Goal: Information Seeking & Learning: Find specific fact

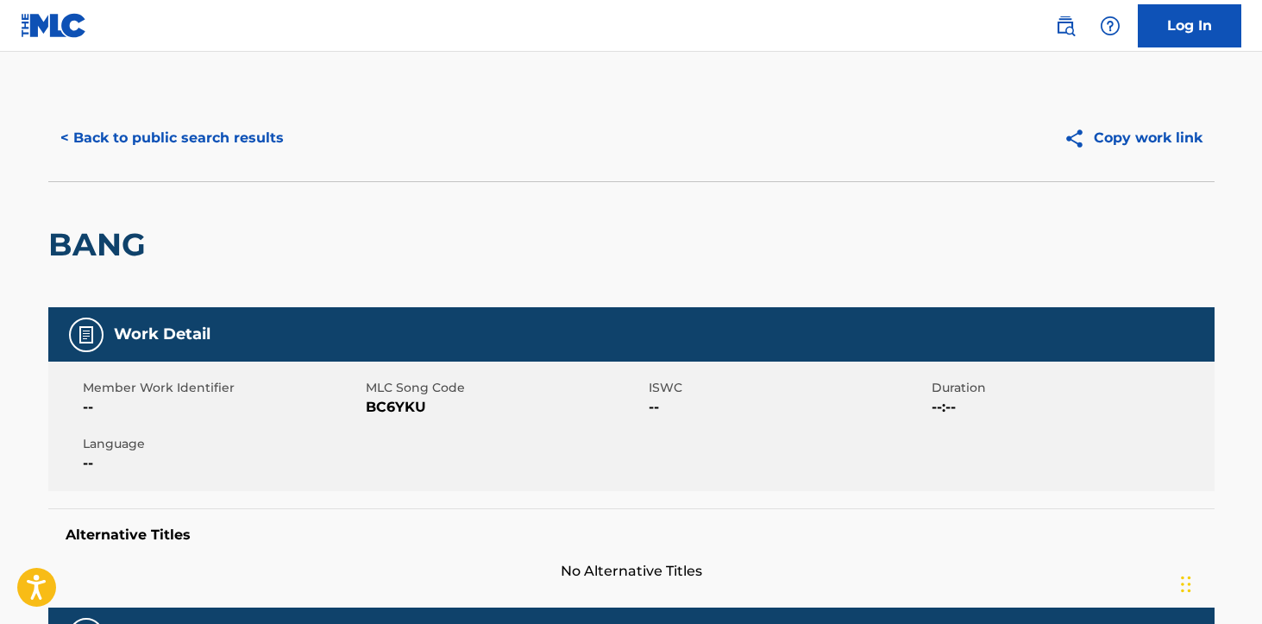
click at [250, 154] on button "< Back to public search results" at bounding box center [172, 137] width 248 height 43
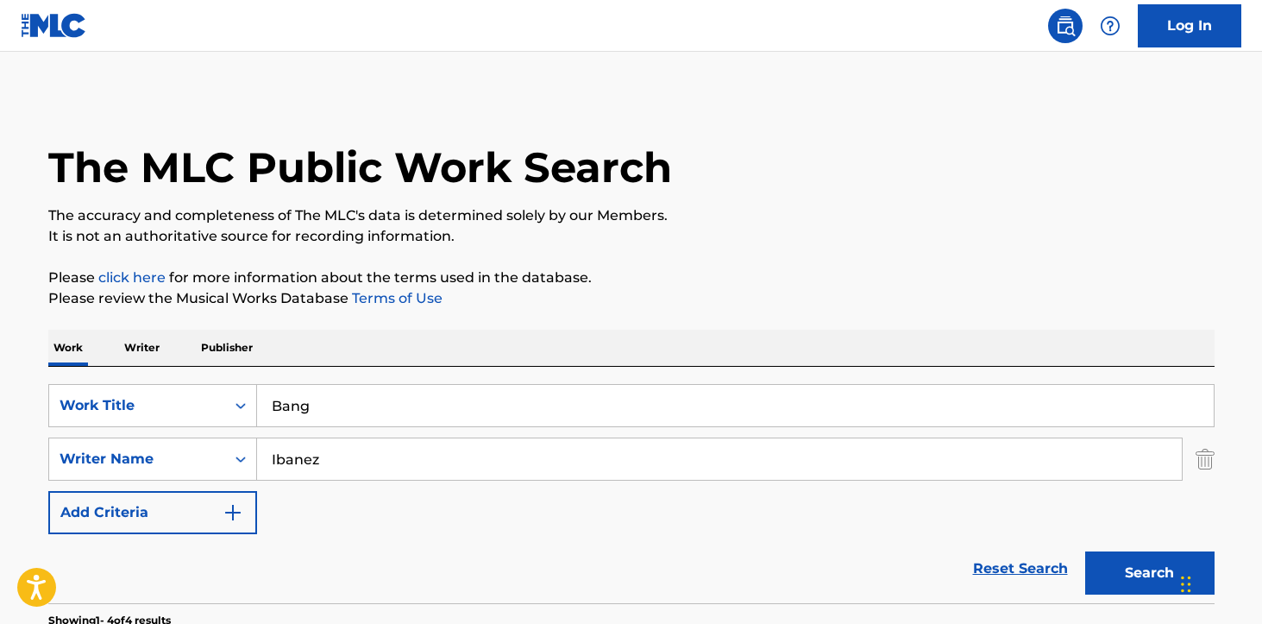
scroll to position [271, 0]
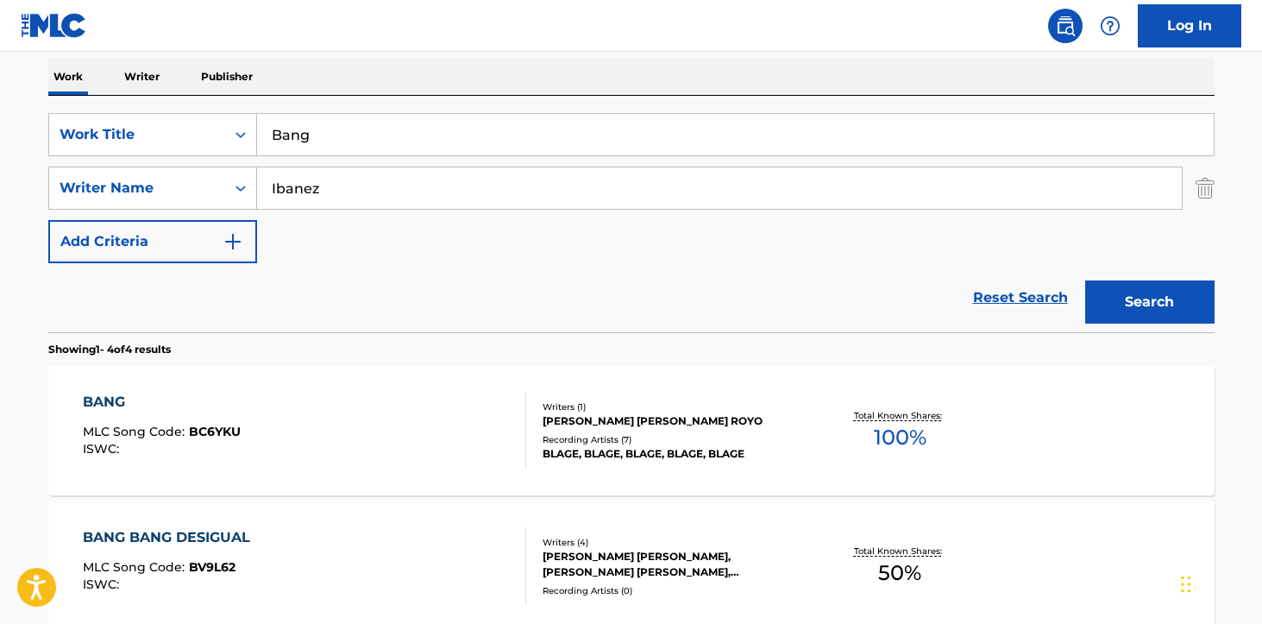
click at [369, 184] on input "Ibanez" at bounding box center [719, 187] width 925 height 41
paste input "“Elevate”,"
type input "“Elevate”,"
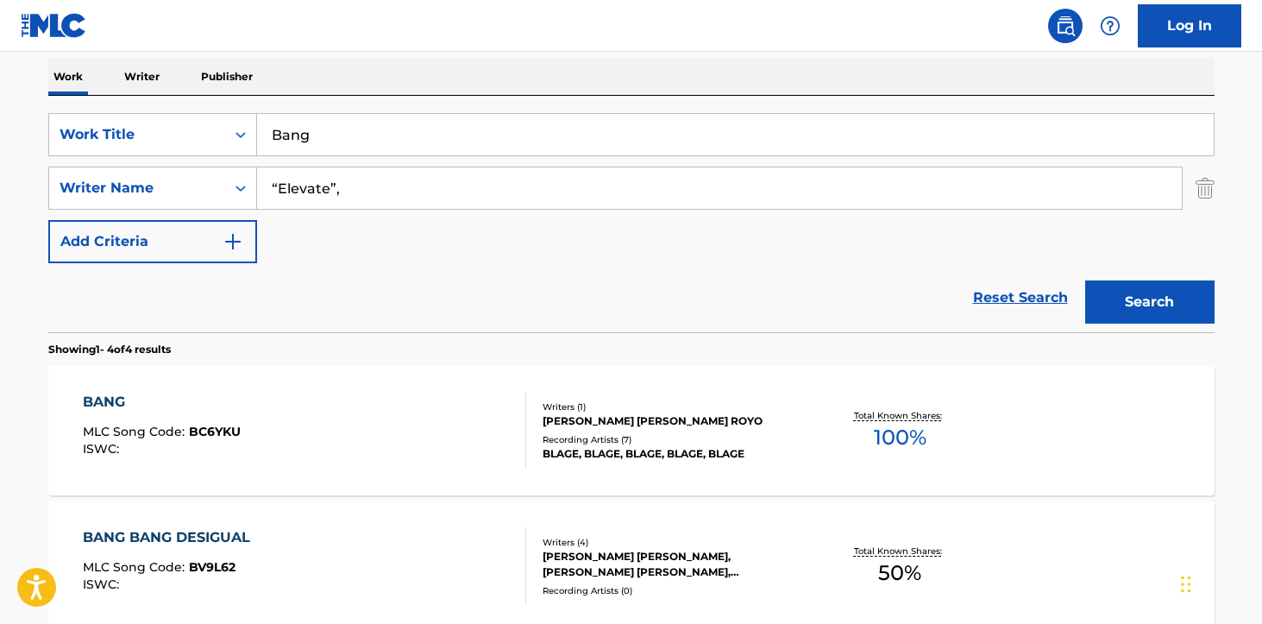
click at [372, 132] on input "Bang" at bounding box center [735, 134] width 957 height 41
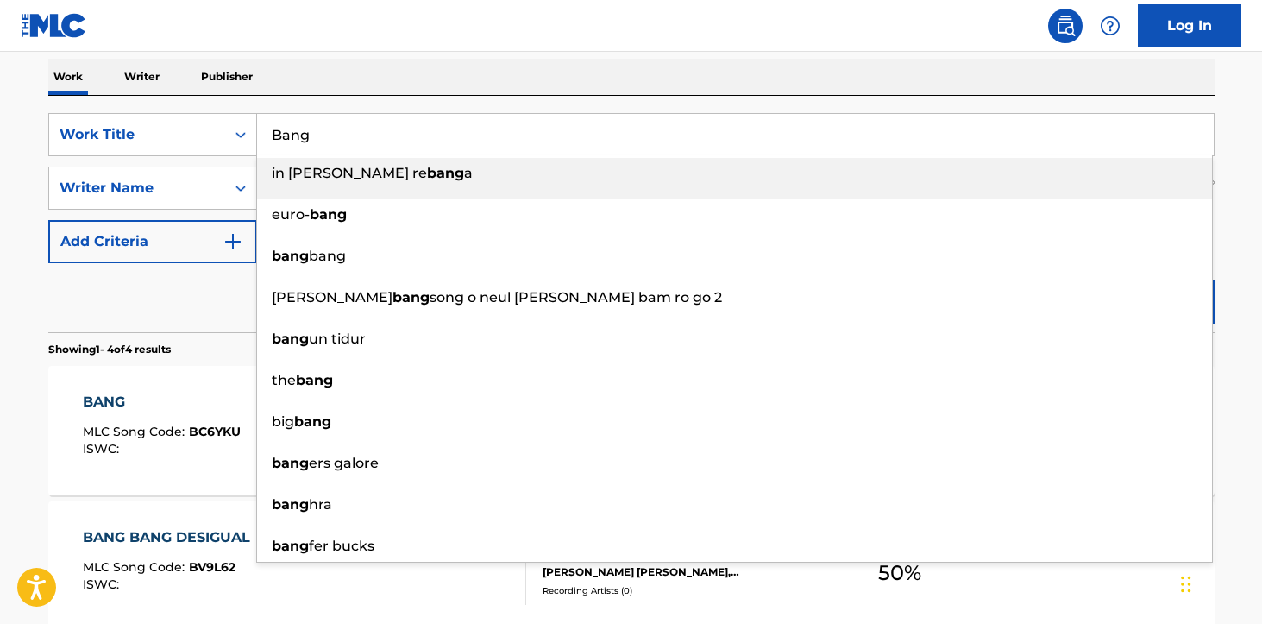
click at [372, 132] on input "Bang" at bounding box center [735, 134] width 957 height 41
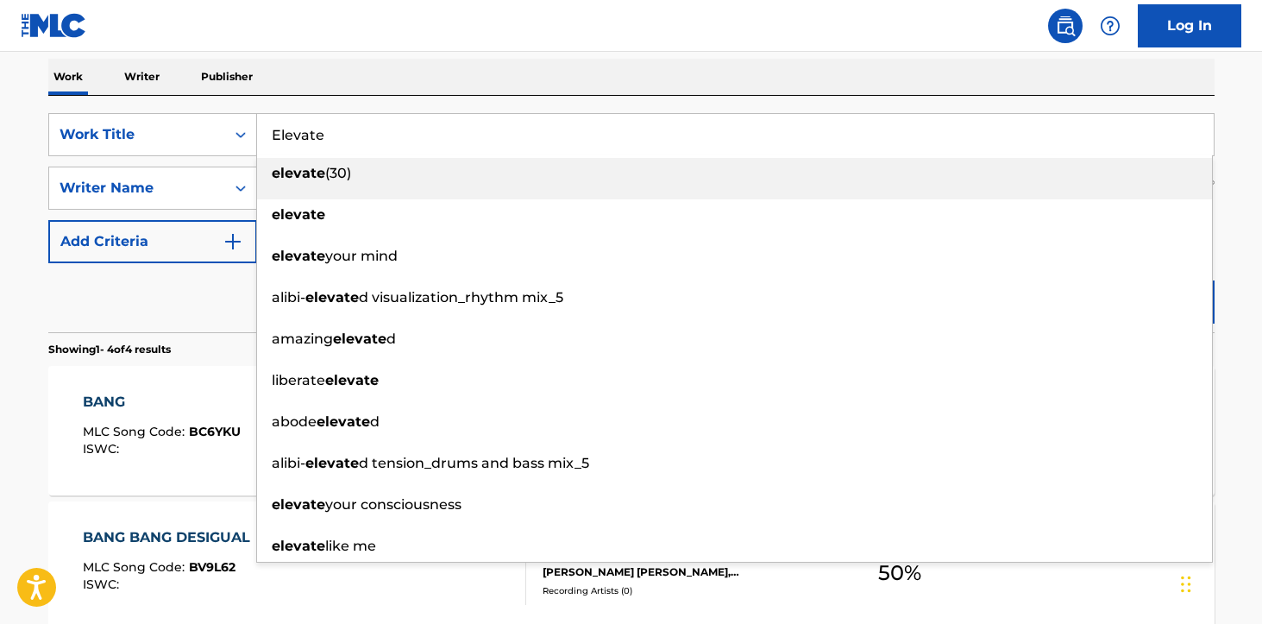
type input "Elevate"
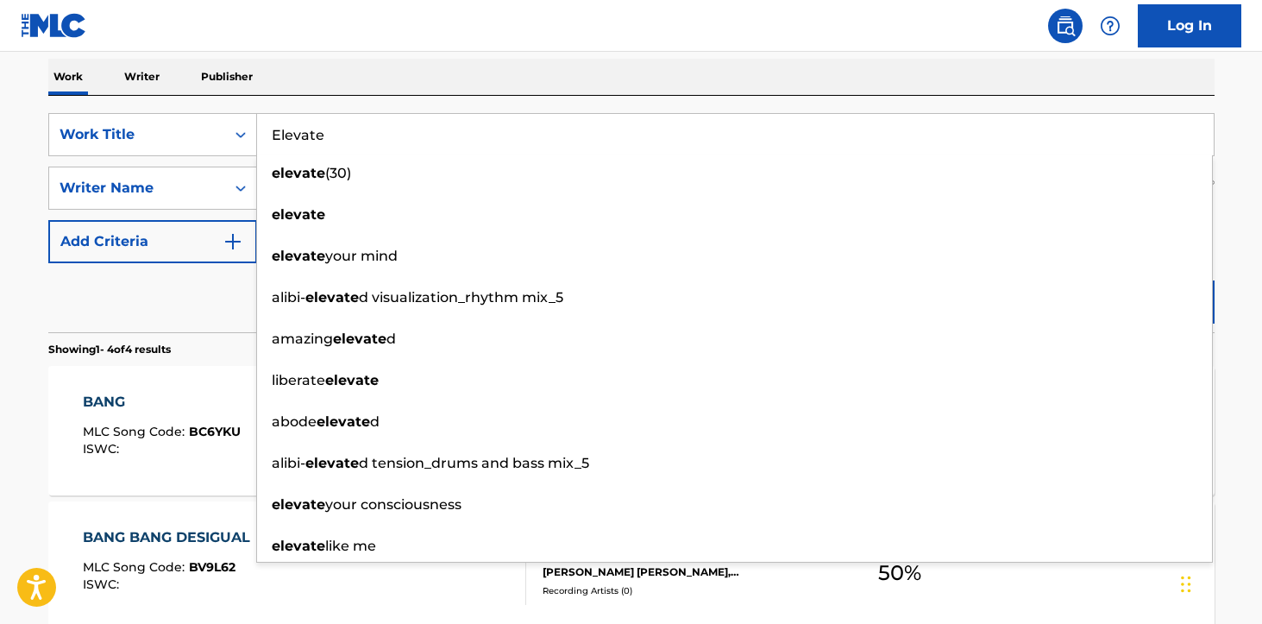
click at [362, 56] on div "The MLC Public Work Search The accuracy and completeness of The MLC's data is d…" at bounding box center [632, 403] width 1208 height 1159
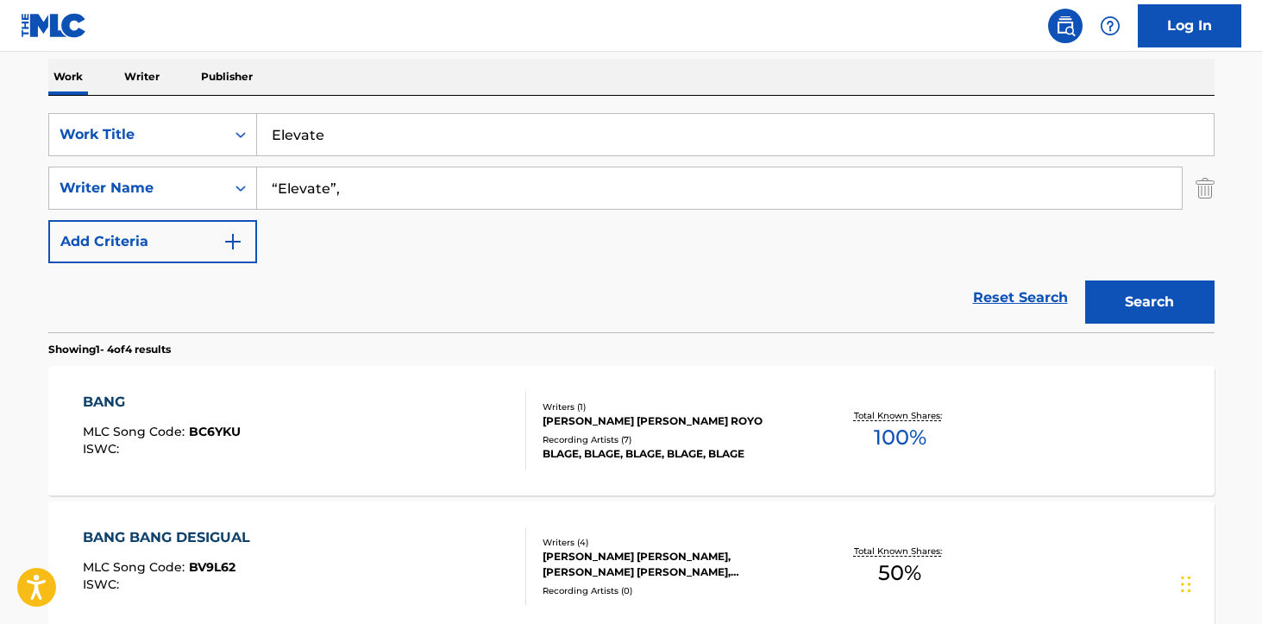
click at [354, 189] on input "“Elevate”," at bounding box center [719, 187] width 925 height 41
paste input "BALBERGHE"
type input "BALBERGHE"
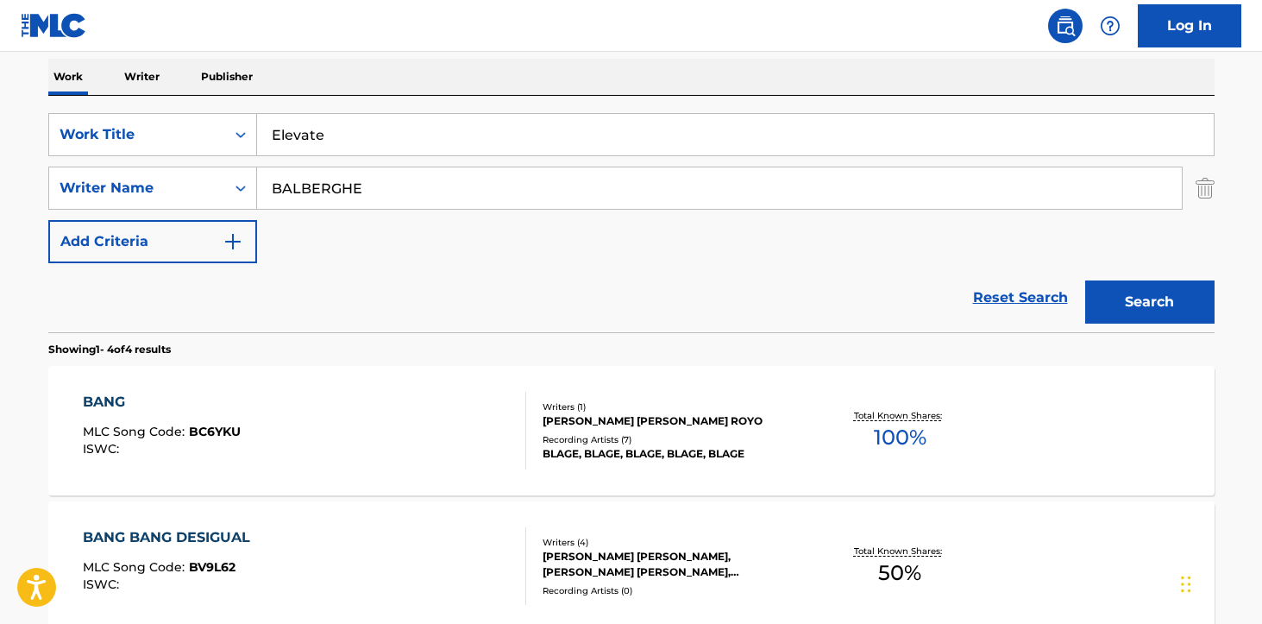
click at [1086, 280] on button "Search" at bounding box center [1150, 301] width 129 height 43
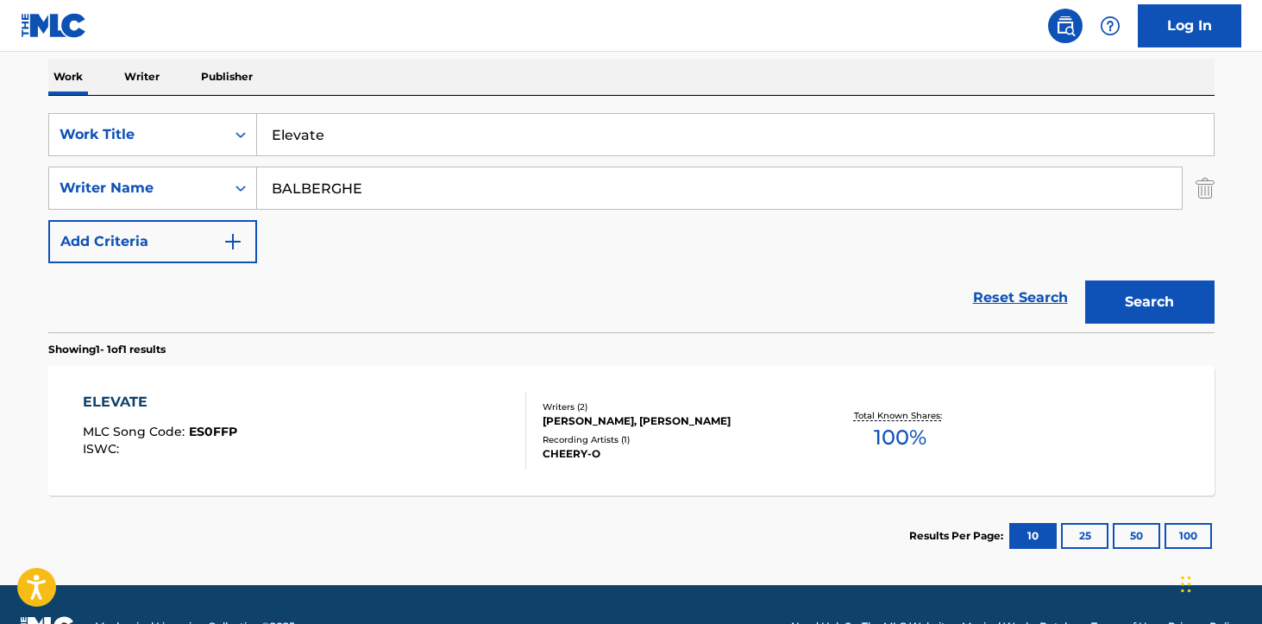
scroll to position [289, 0]
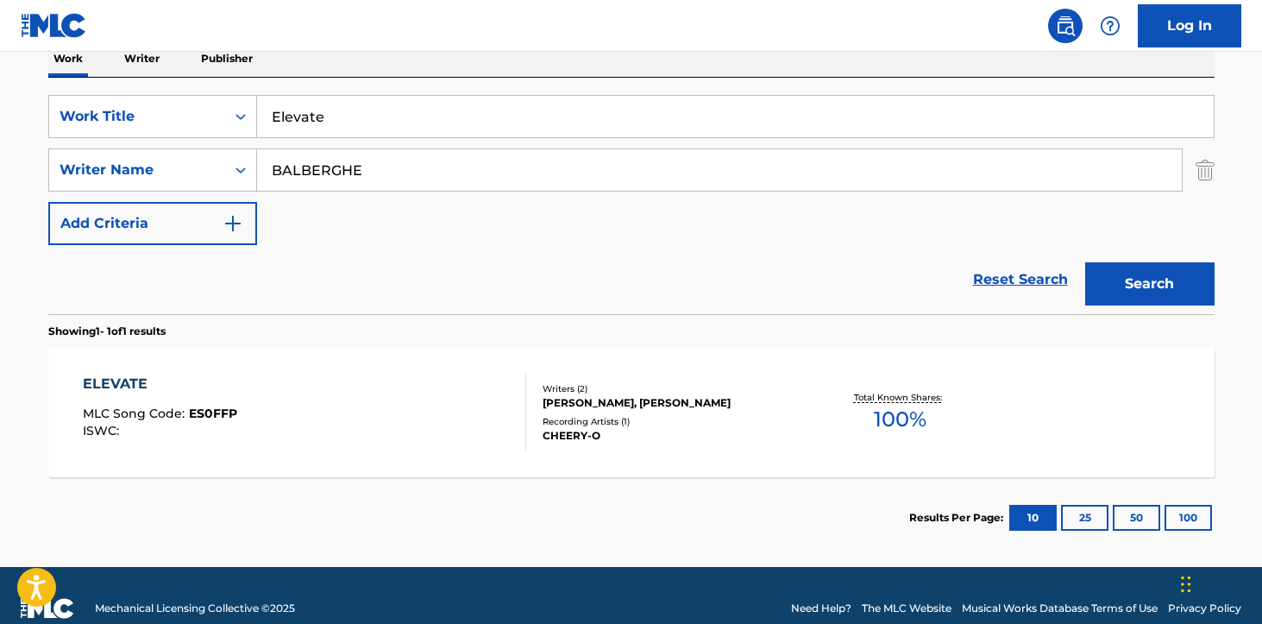
click at [582, 415] on div "Recording Artists ( 1 )" at bounding box center [673, 421] width 261 height 13
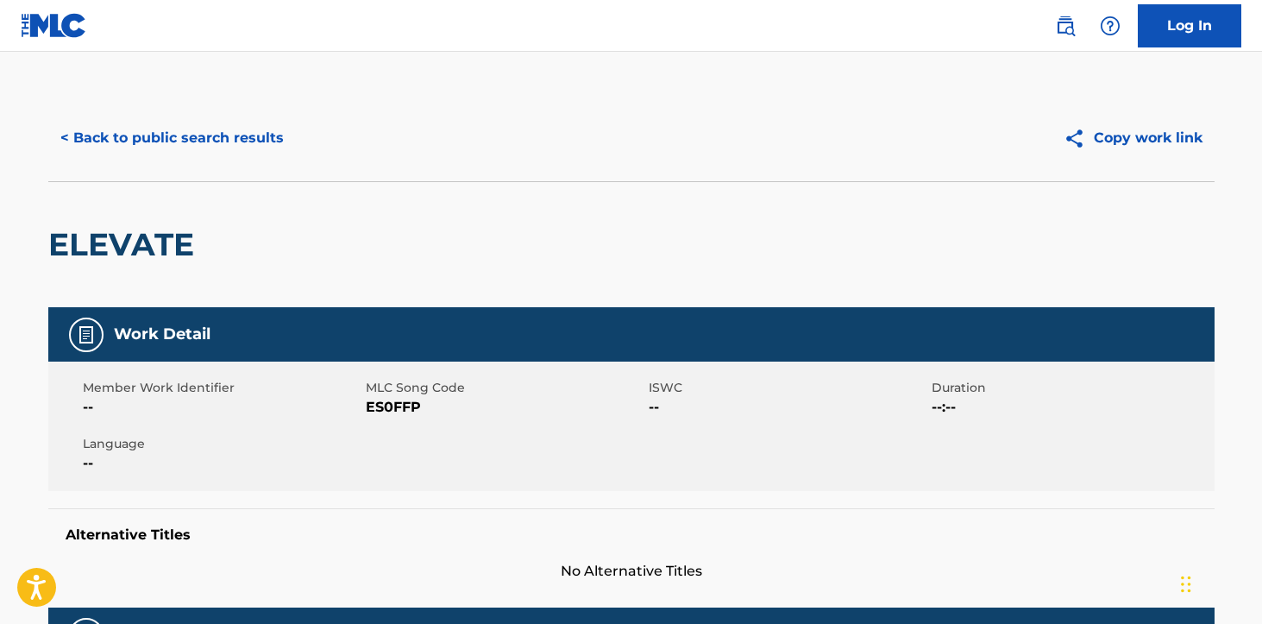
click at [192, 159] on button "< Back to public search results" at bounding box center [172, 137] width 248 height 43
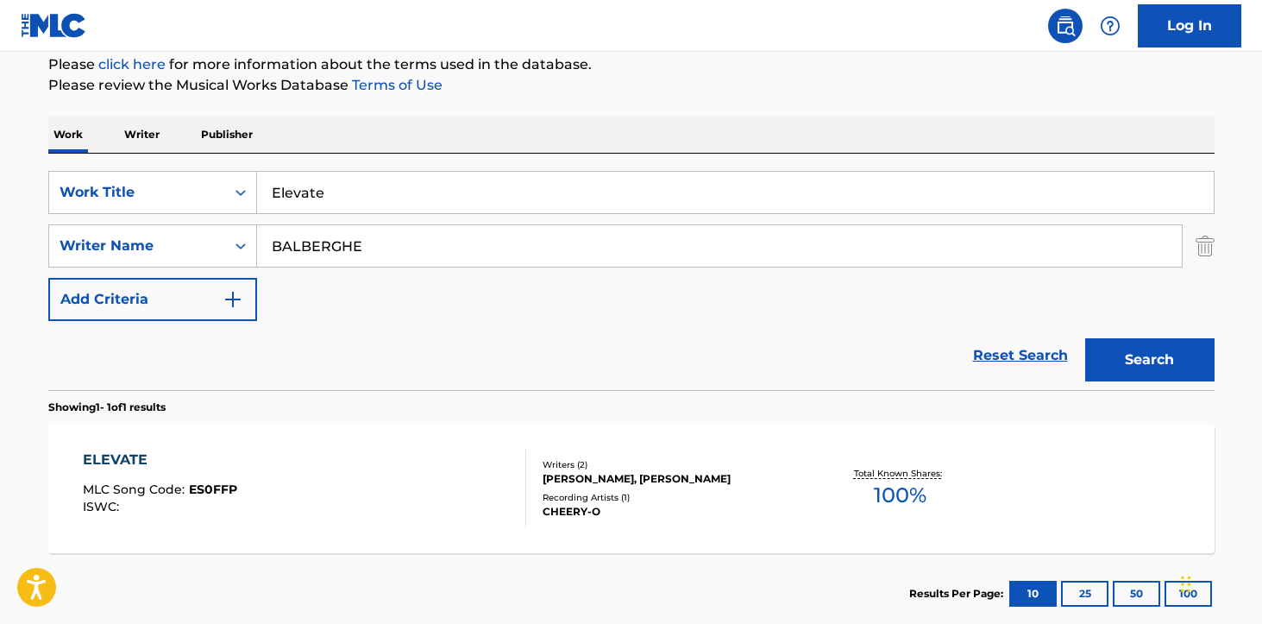
scroll to position [212, 0]
click at [403, 204] on input "Elevate" at bounding box center [735, 193] width 957 height 41
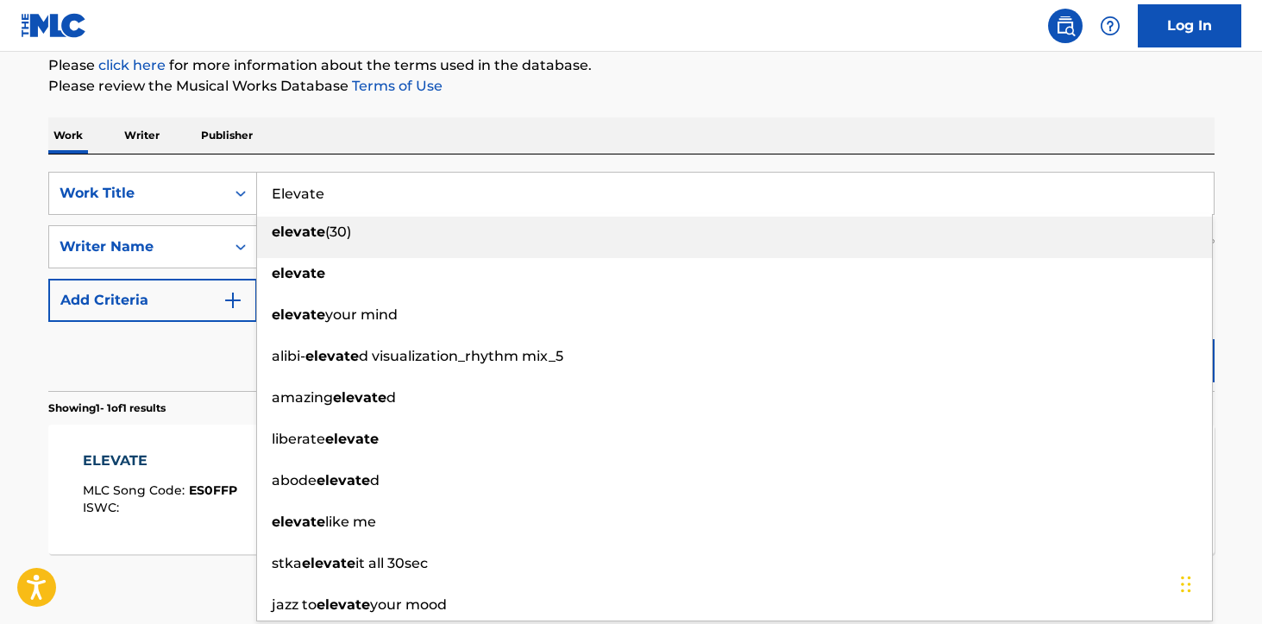
click at [400, 235] on div "elevate (30)" at bounding box center [734, 232] width 955 height 31
type input "elevate (30)"
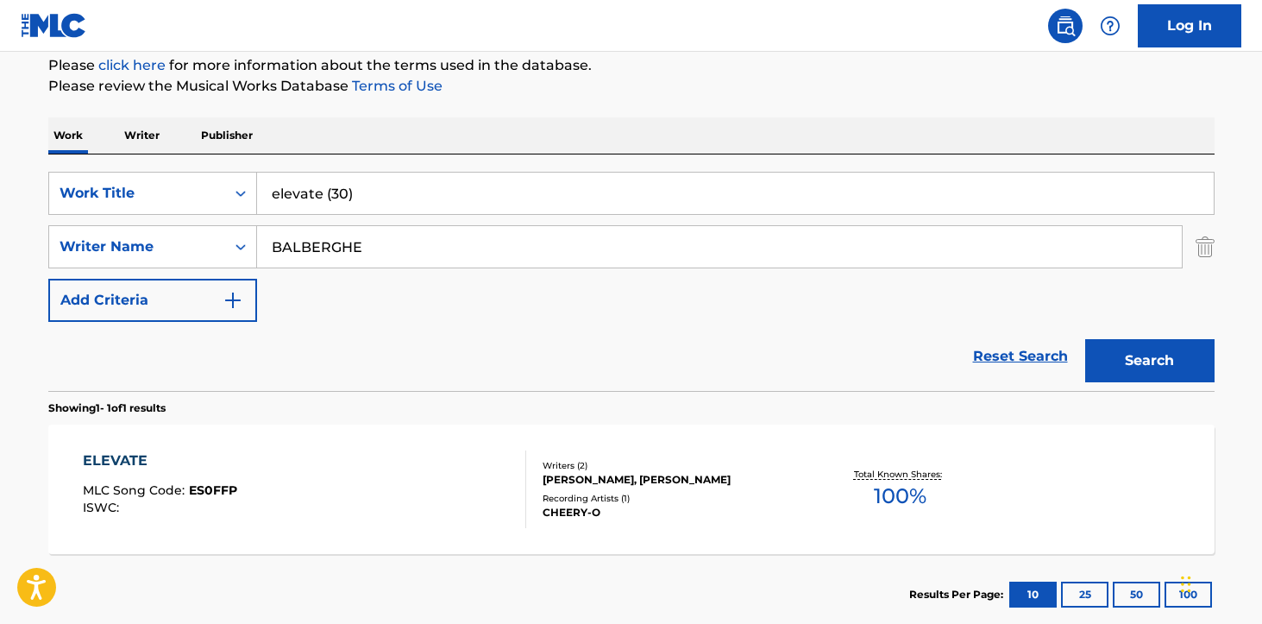
click at [402, 245] on input "BALBERGHE" at bounding box center [719, 246] width 925 height 41
paste input "RUMSANTSEV"
type input "RUMSANTSEV"
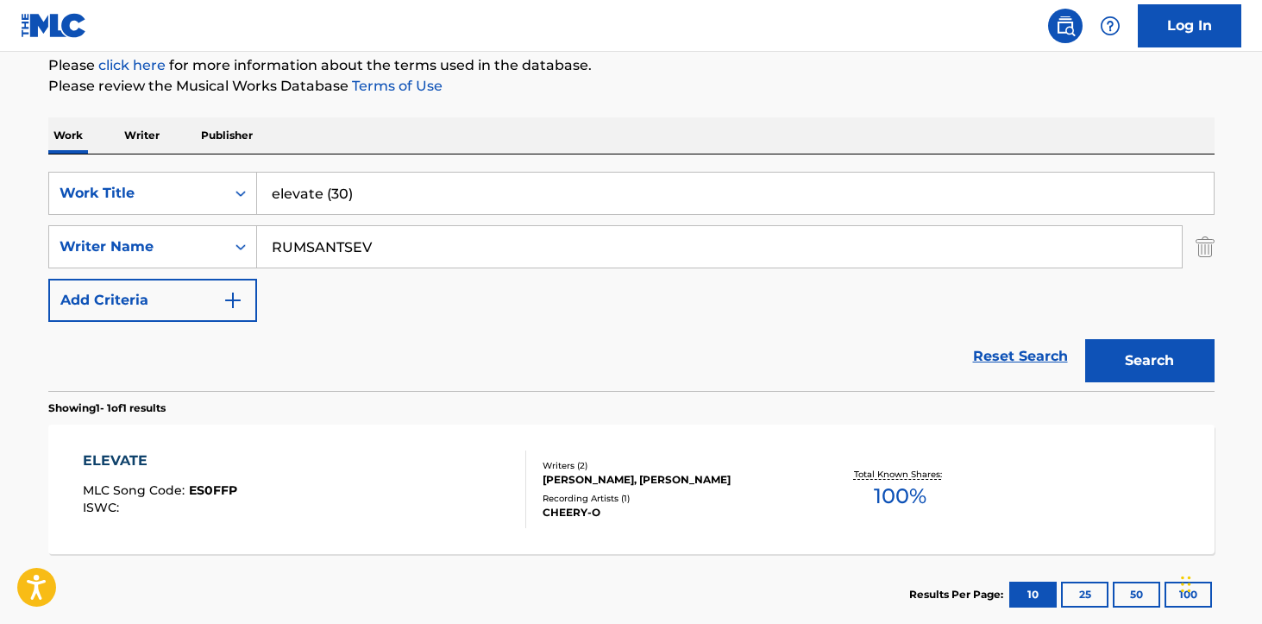
drag, startPoint x: 423, startPoint y: 202, endPoint x: 214, endPoint y: 168, distance: 211.5
click at [214, 168] on div "SearchWithCriteria35ad452e-7969-4eff-b66d-1138a4d0f4fc Work Title elevate (30) …" at bounding box center [631, 272] width 1167 height 236
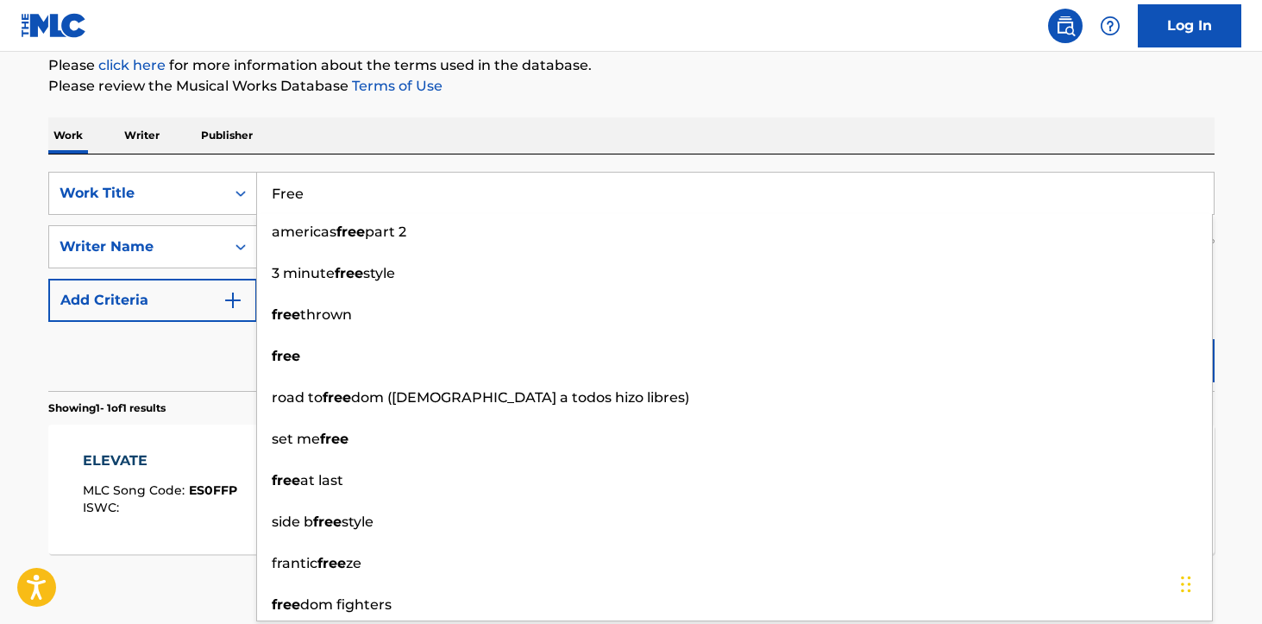
click at [1023, 85] on p "Please review the Musical Works Database Terms of Use" at bounding box center [631, 86] width 1167 height 21
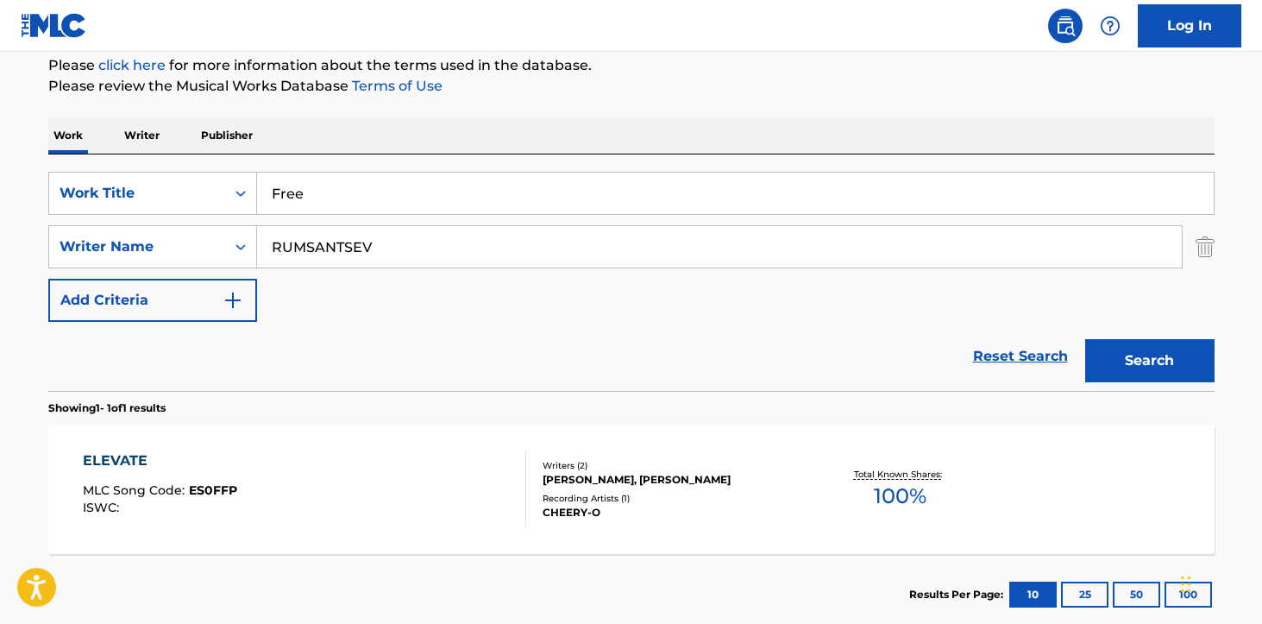
click at [1147, 375] on button "Search" at bounding box center [1150, 360] width 129 height 43
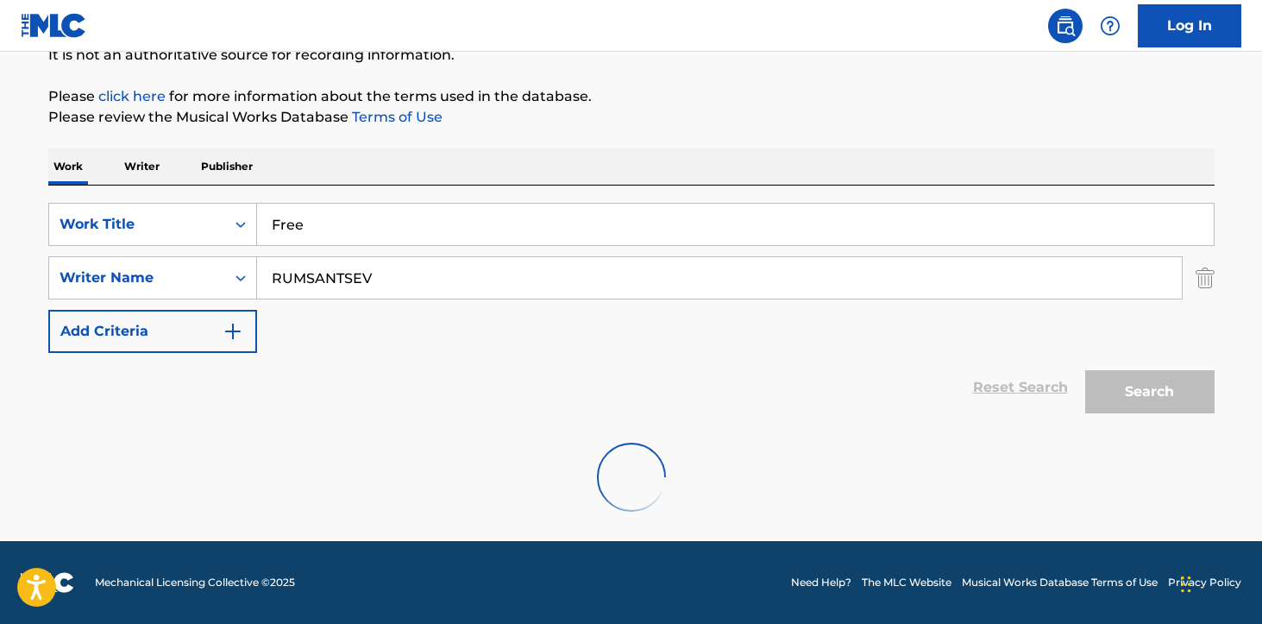
scroll to position [125, 0]
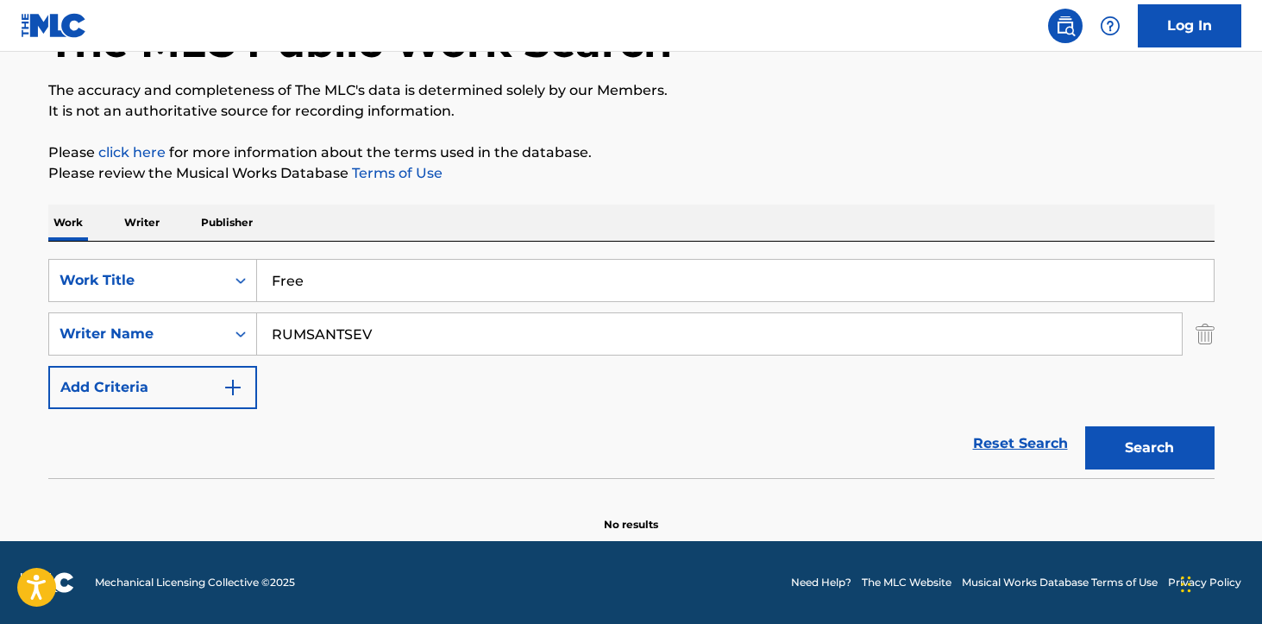
click at [350, 293] on input "Free" at bounding box center [735, 280] width 957 height 41
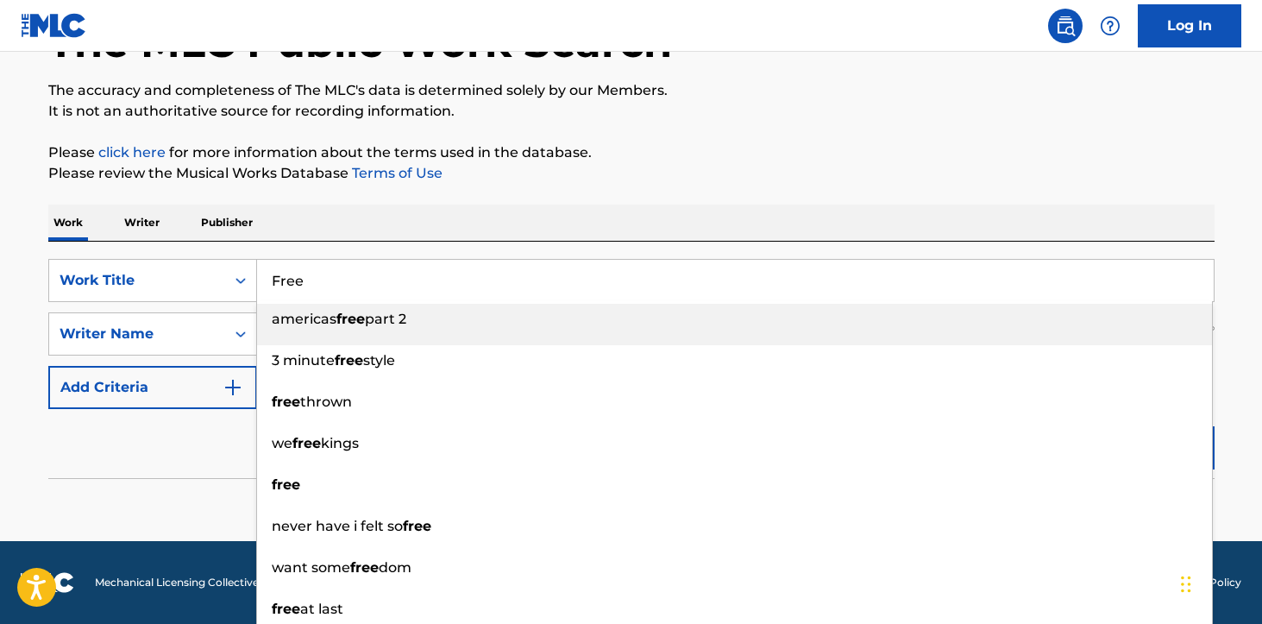
click at [340, 290] on input "Free" at bounding box center [735, 280] width 957 height 41
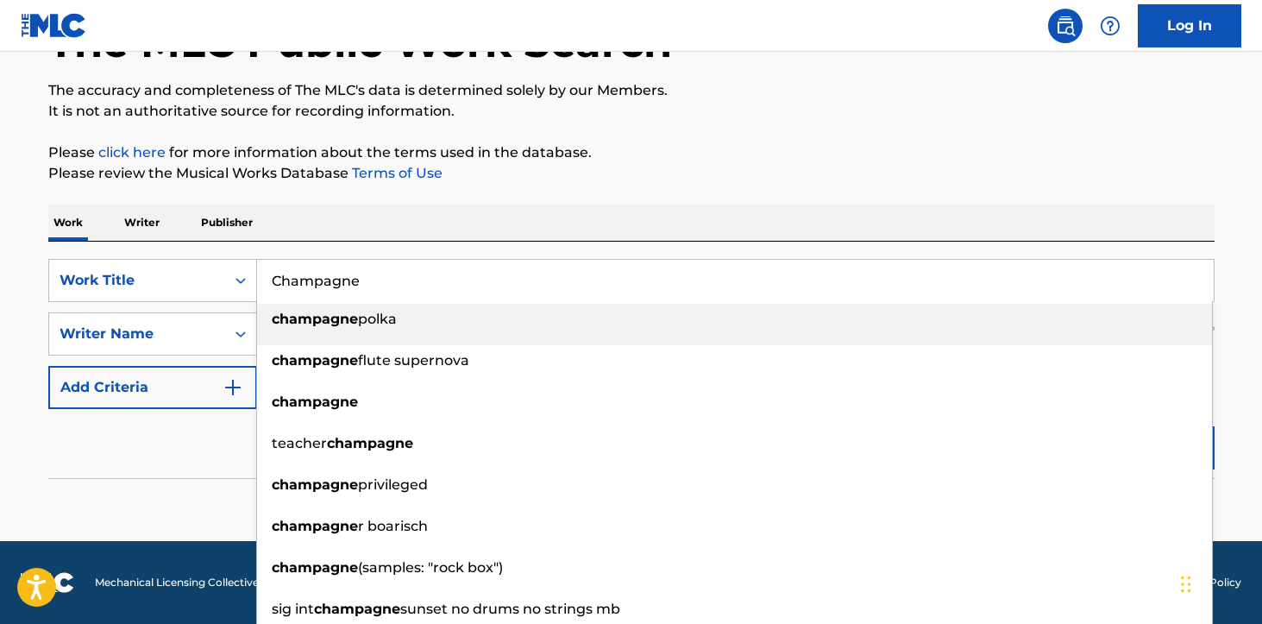
type input "Champagne"
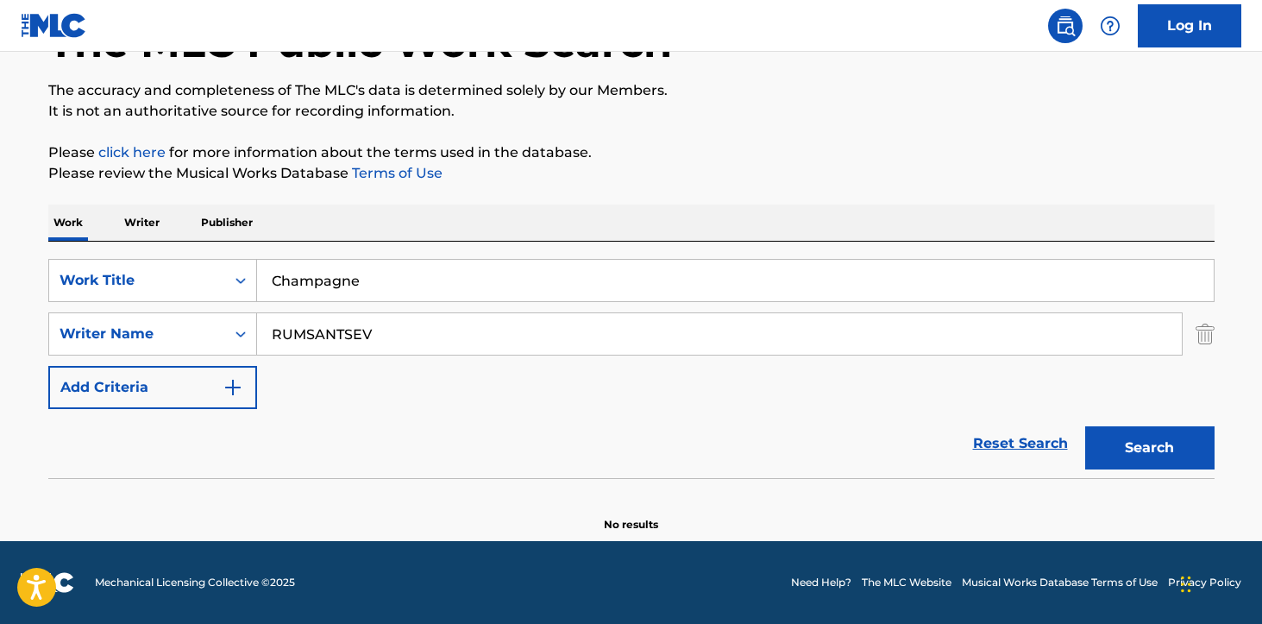
click at [583, 167] on p "Please review the Musical Works Database Terms of Use" at bounding box center [631, 173] width 1167 height 21
click at [377, 345] on input "RUMSANTSEV" at bounding box center [719, 333] width 925 height 41
type input "[PERSON_NAME]"
click at [1148, 436] on button "Search" at bounding box center [1150, 447] width 129 height 43
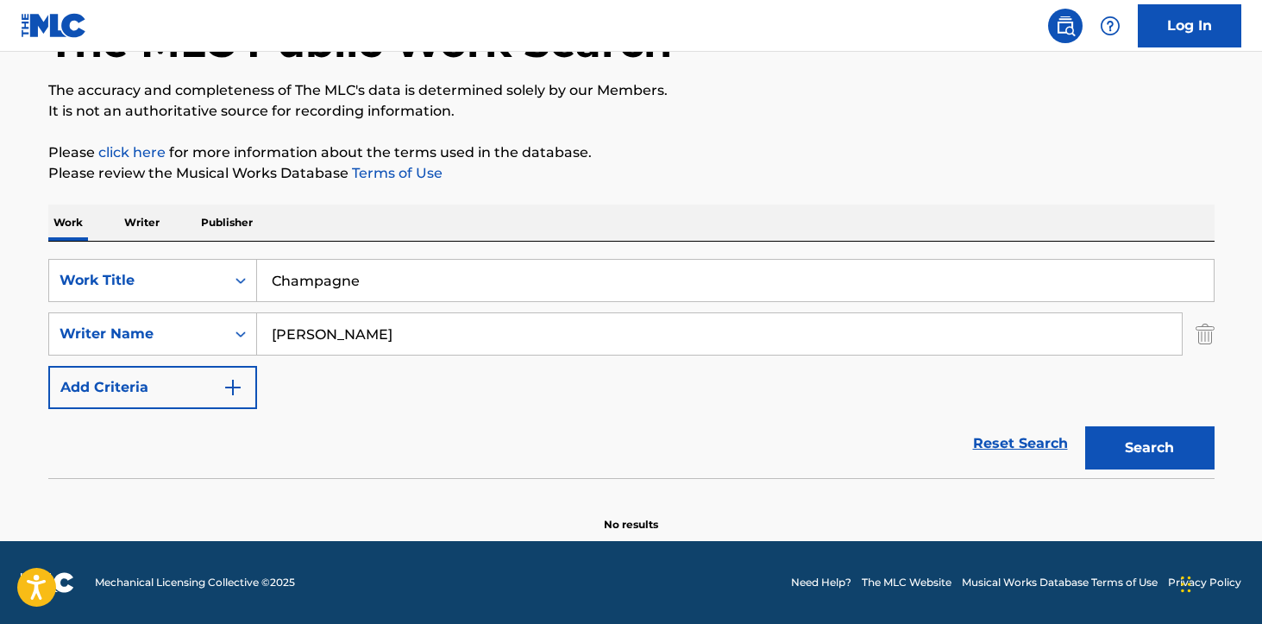
click at [357, 269] on input "Champagne" at bounding box center [735, 280] width 957 height 41
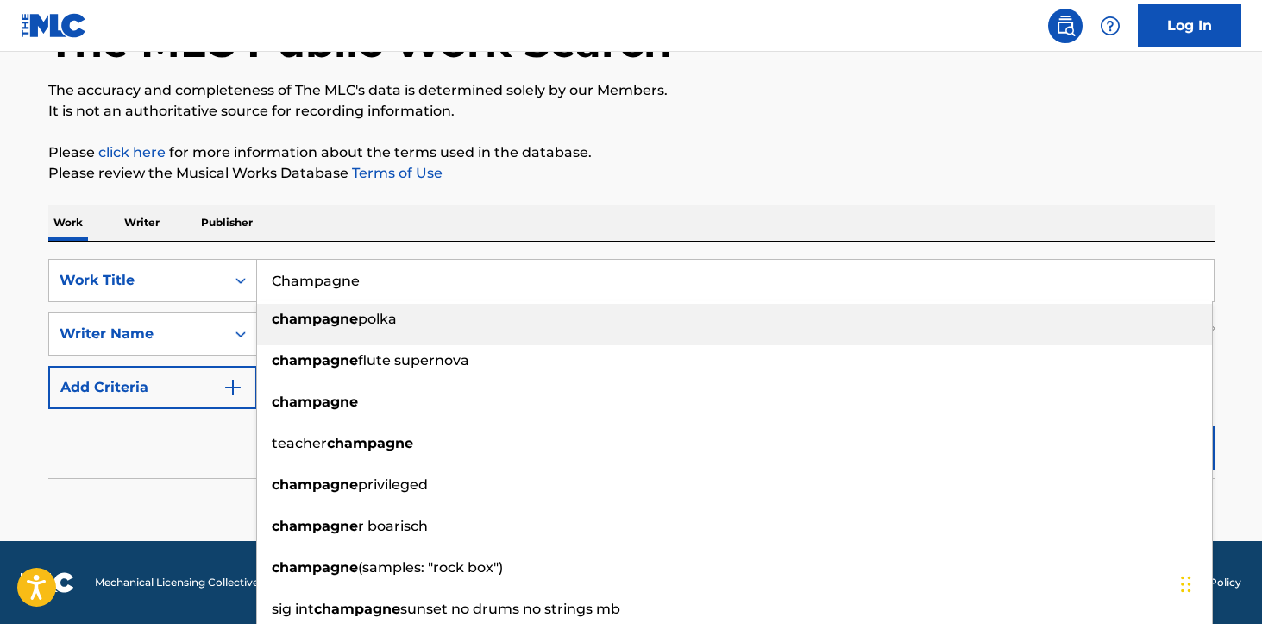
click at [370, 277] on input "Champagne" at bounding box center [735, 280] width 957 height 41
click at [303, 275] on input "Champagne" at bounding box center [735, 280] width 957 height 41
